Goal: Information Seeking & Learning: Learn about a topic

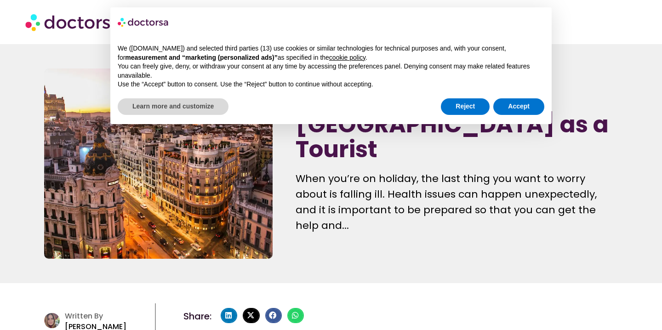
scroll to position [191, 0]
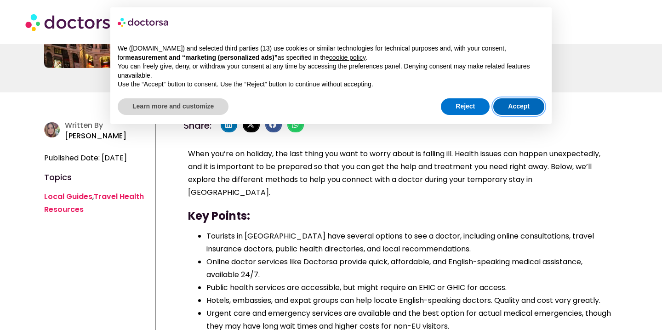
click at [519, 108] on button "Accept" at bounding box center [518, 106] width 51 height 17
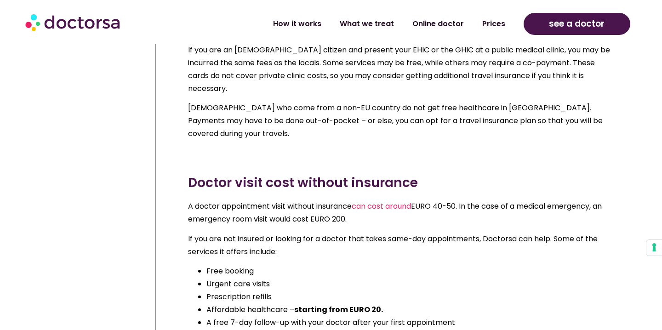
scroll to position [9811, 0]
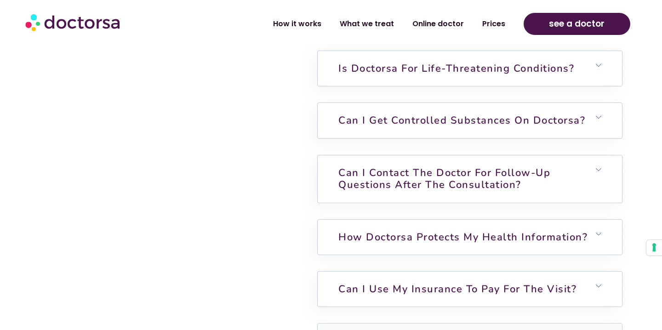
scroll to position [2446, 0]
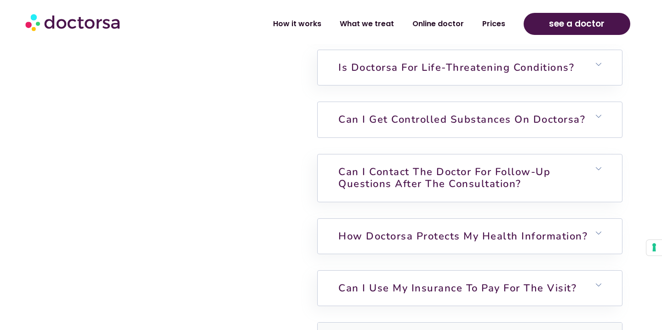
click at [351, 115] on link "Can I get controlled substances on Doctorsa?" at bounding box center [461, 120] width 247 height 14
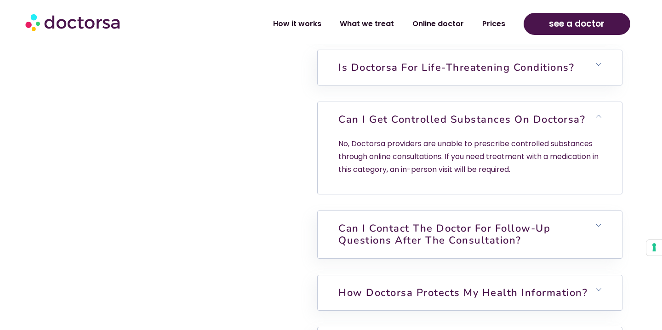
click at [351, 115] on link "Can I get controlled substances on Doctorsa?" at bounding box center [461, 120] width 247 height 14
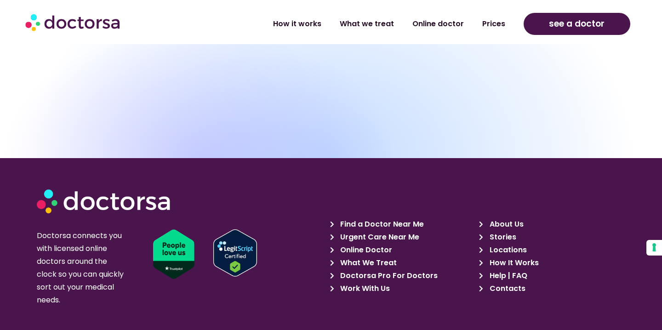
scroll to position [3070, 0]
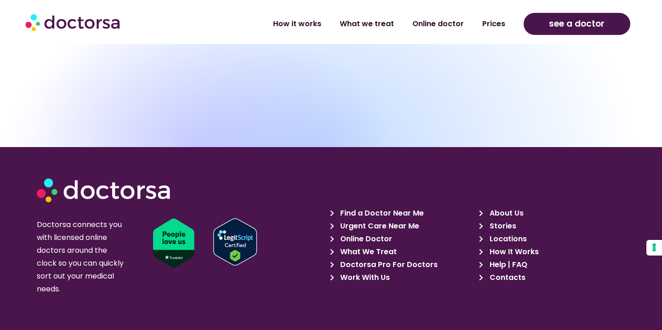
click at [372, 271] on span "Work With Us" at bounding box center [364, 277] width 52 height 13
